Goal: Transaction & Acquisition: Purchase product/service

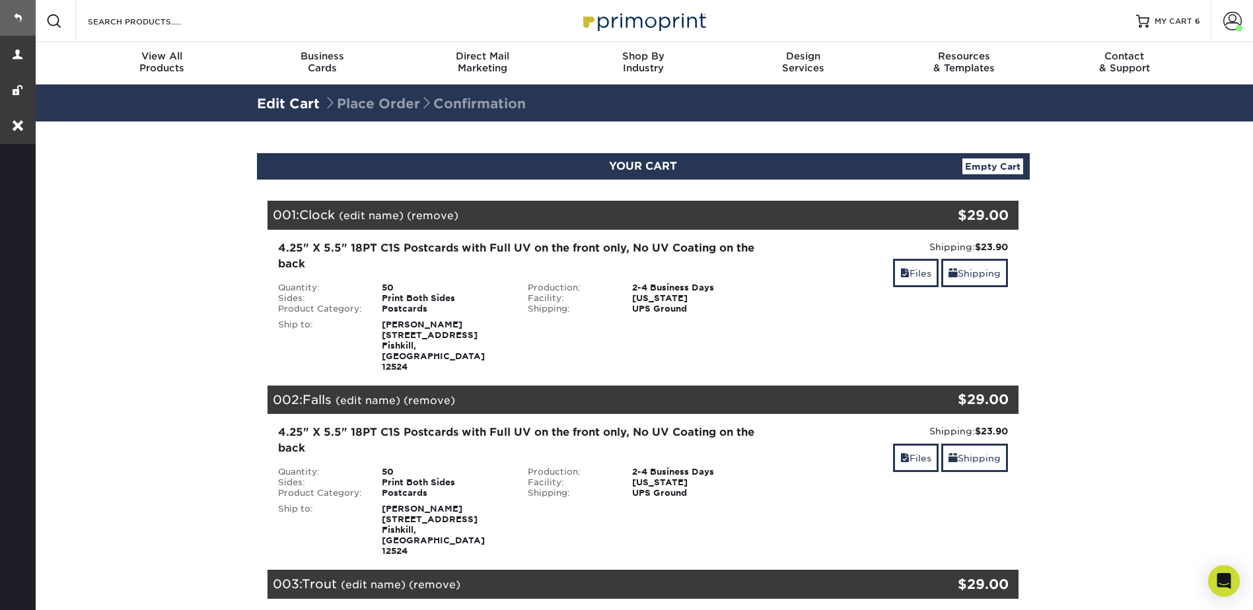
click at [20, 17] on link at bounding box center [18, 18] width 36 height 36
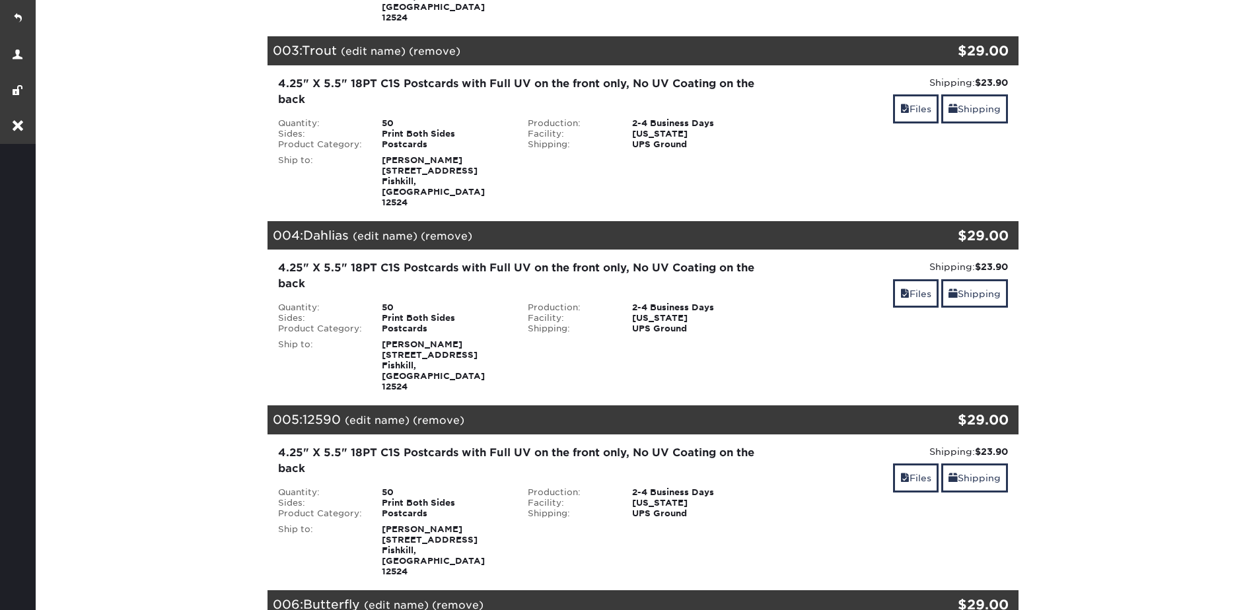
scroll to position [1057, 0]
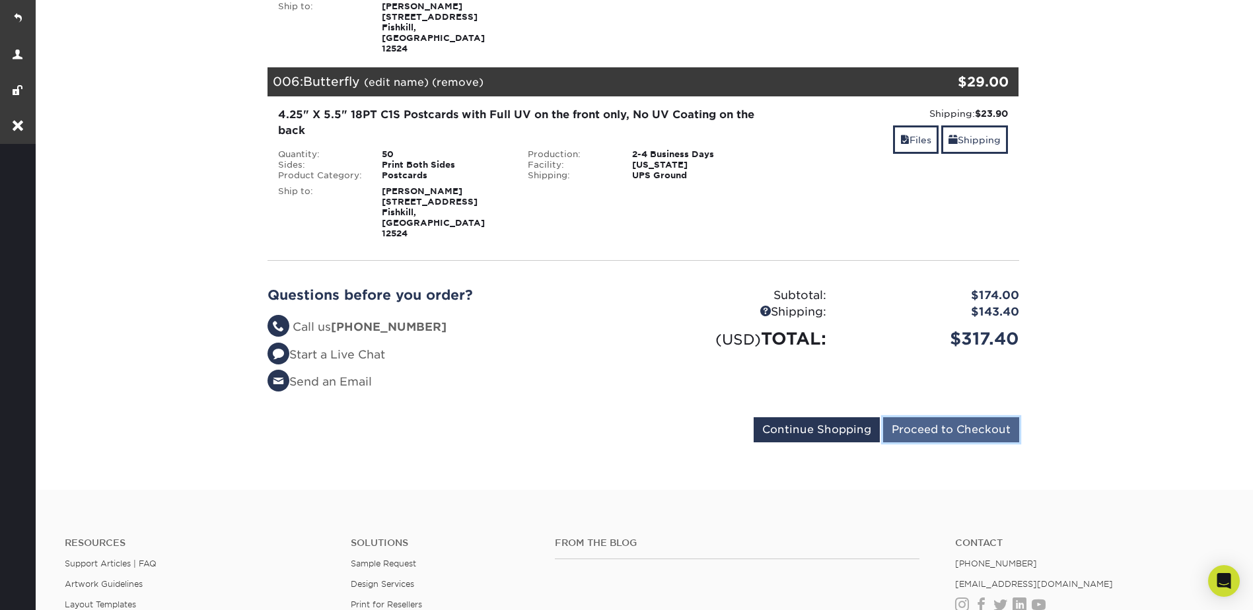
click at [969, 417] on input "Proceed to Checkout" at bounding box center [951, 429] width 136 height 25
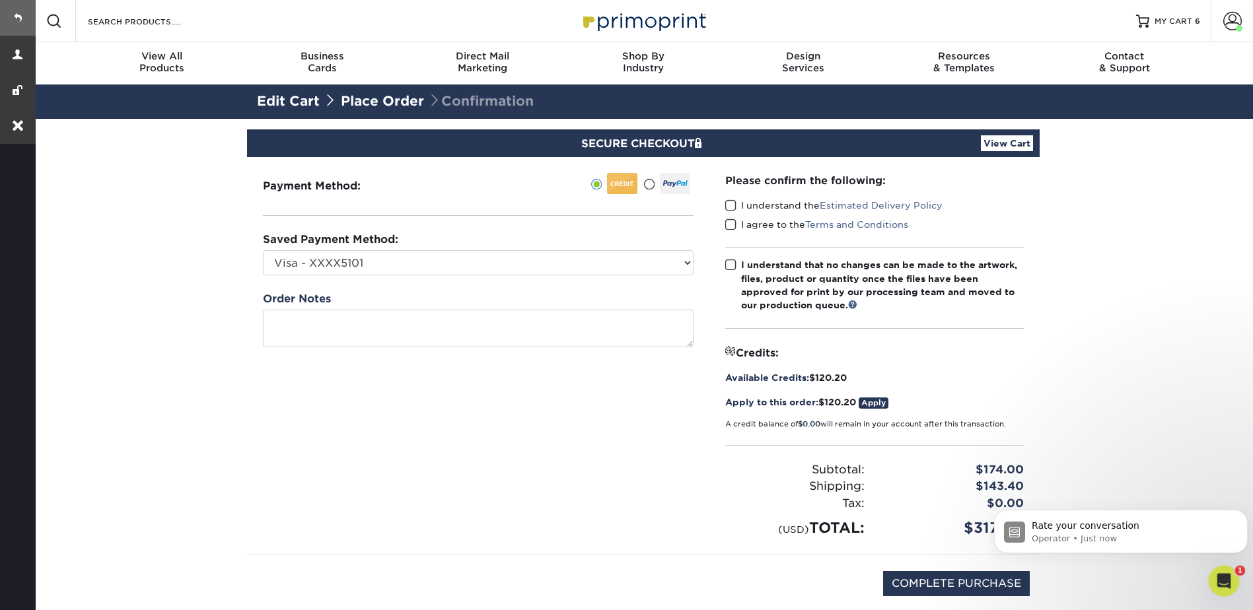
click at [14, 18] on link at bounding box center [18, 18] width 36 height 36
